Goal: Information Seeking & Learning: Learn about a topic

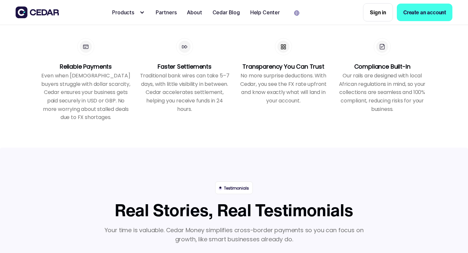
scroll to position [740, 0]
